Goal: Information Seeking & Learning: Learn about a topic

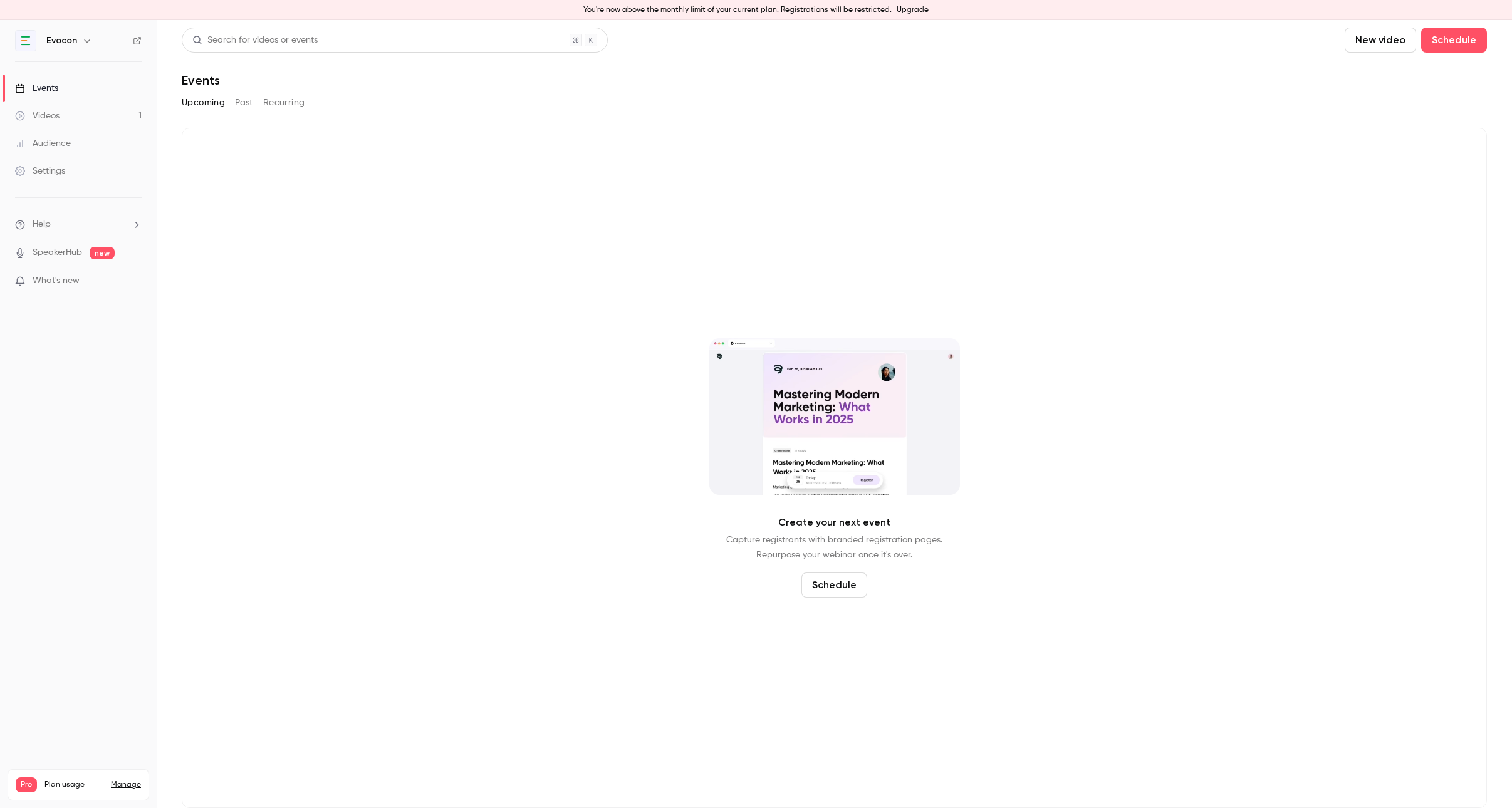
scroll to position [8, 0]
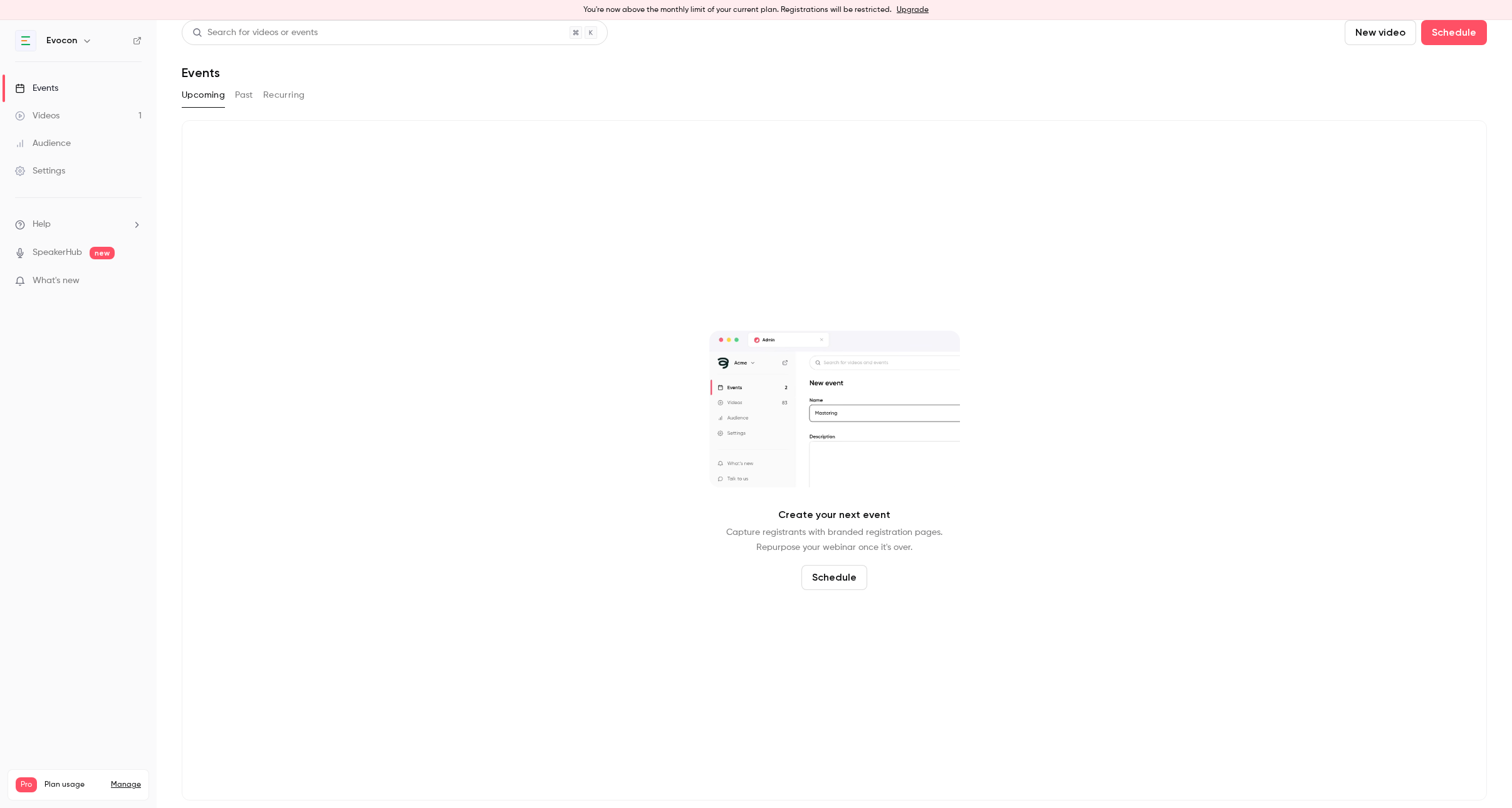
click at [73, 123] on link "Videos 1" at bounding box center [78, 116] width 157 height 27
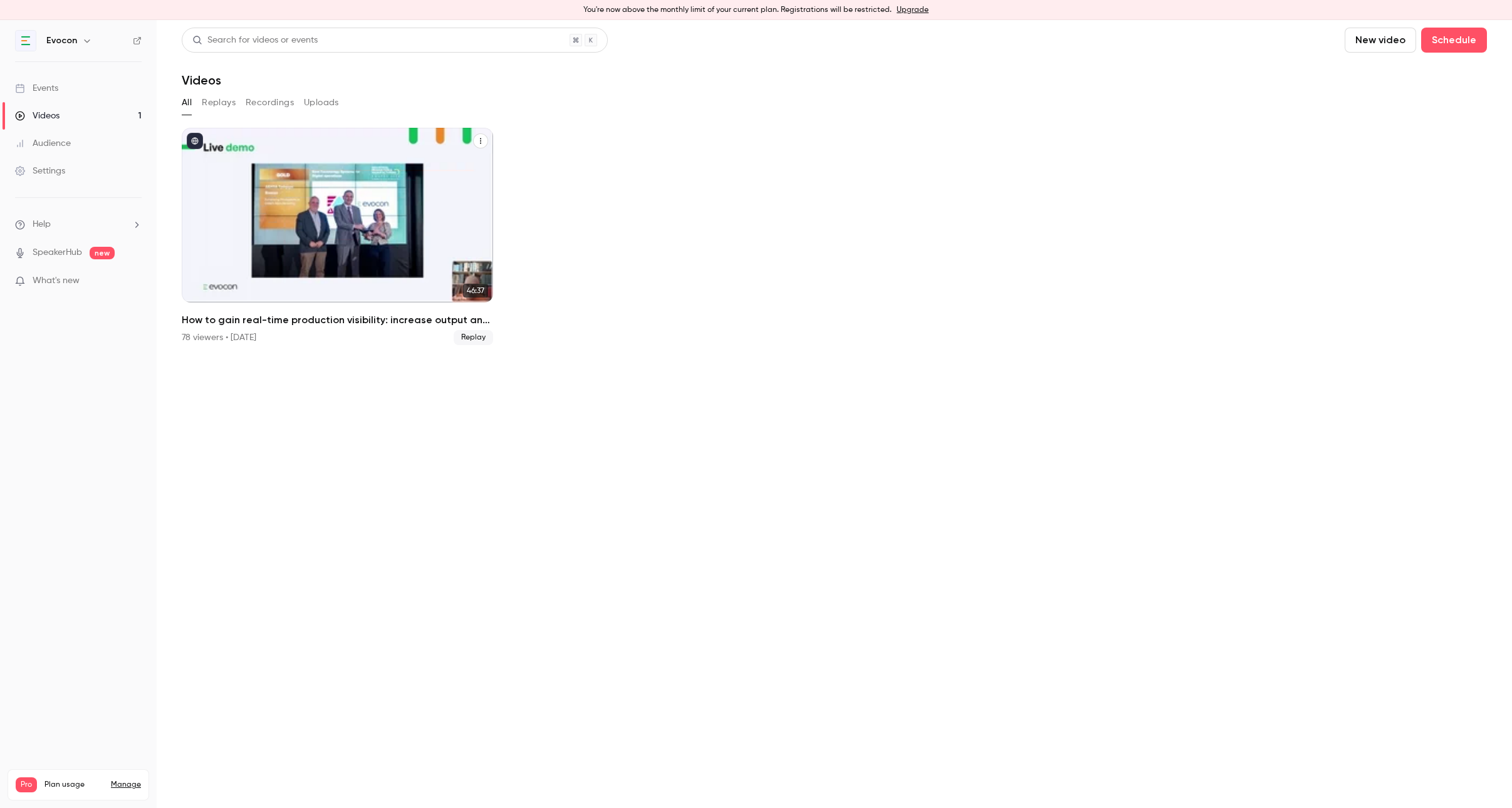
click at [255, 170] on div "How to gain real-time production visibility: increase output and cut waste with…" at bounding box center [337, 215] width 311 height 175
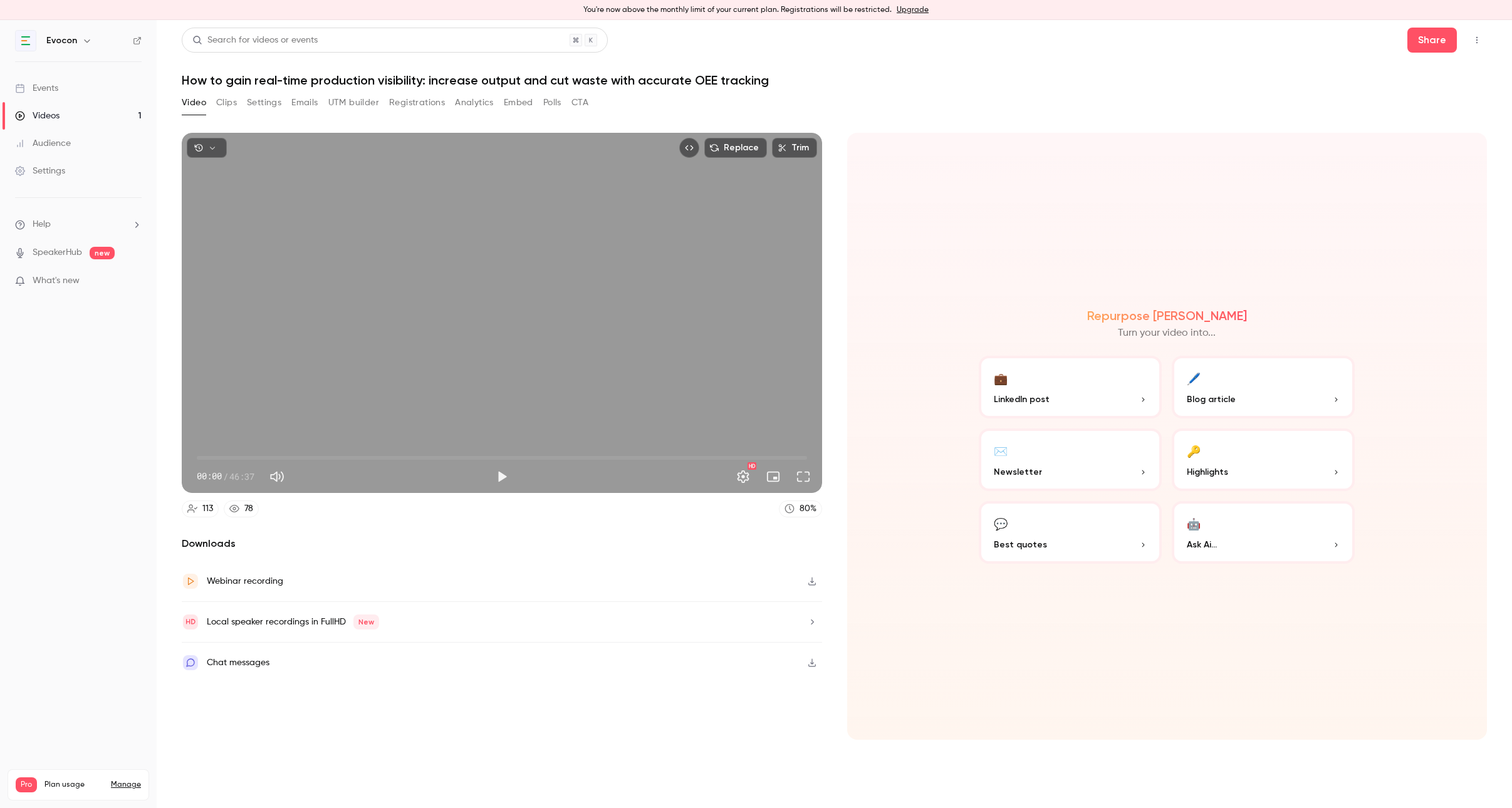
click at [405, 99] on button "Registrations" at bounding box center [417, 103] width 56 height 20
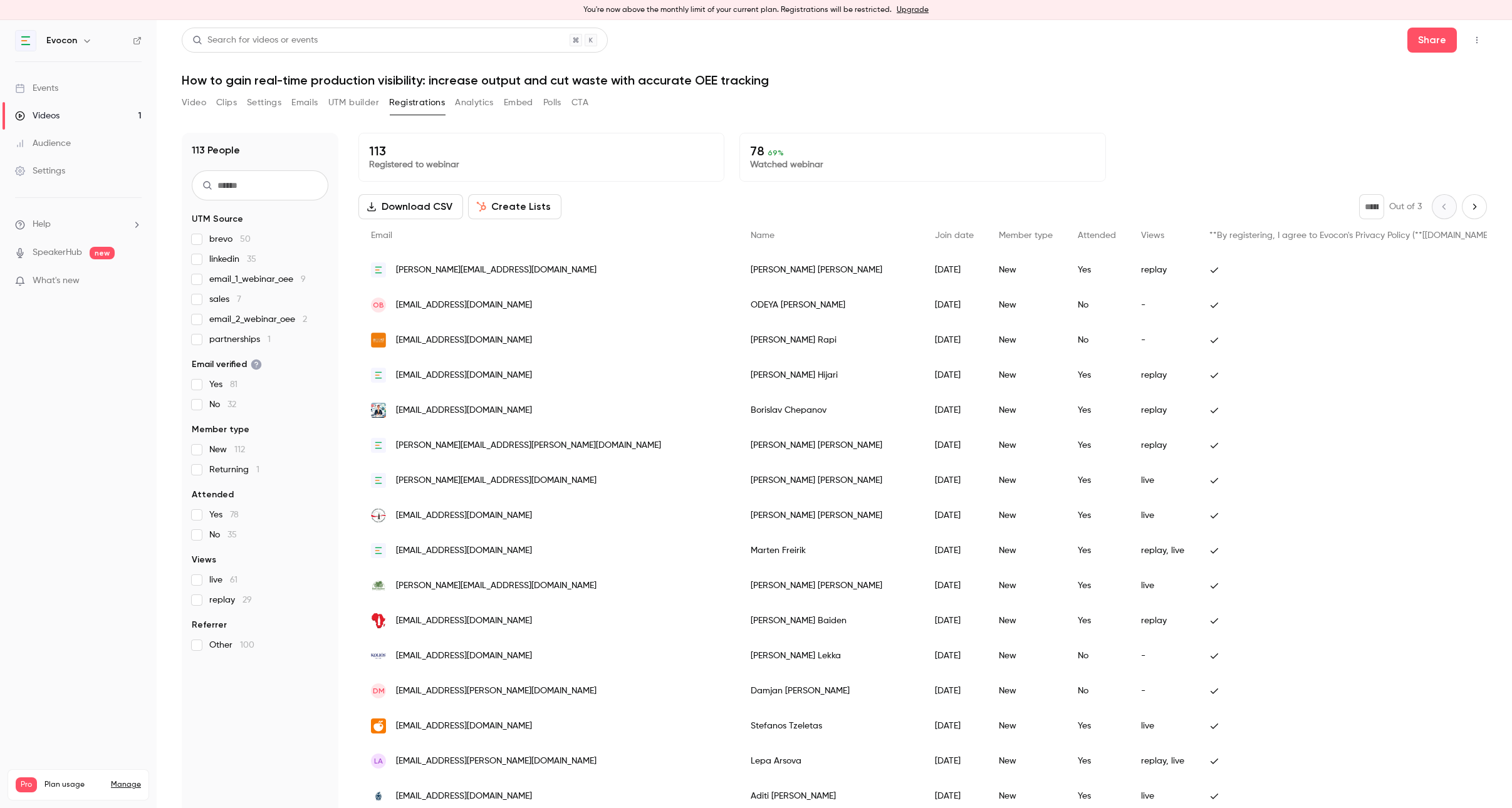
click at [97, 93] on link "Events" at bounding box center [78, 88] width 157 height 27
